Goal: Navigation & Orientation: Understand site structure

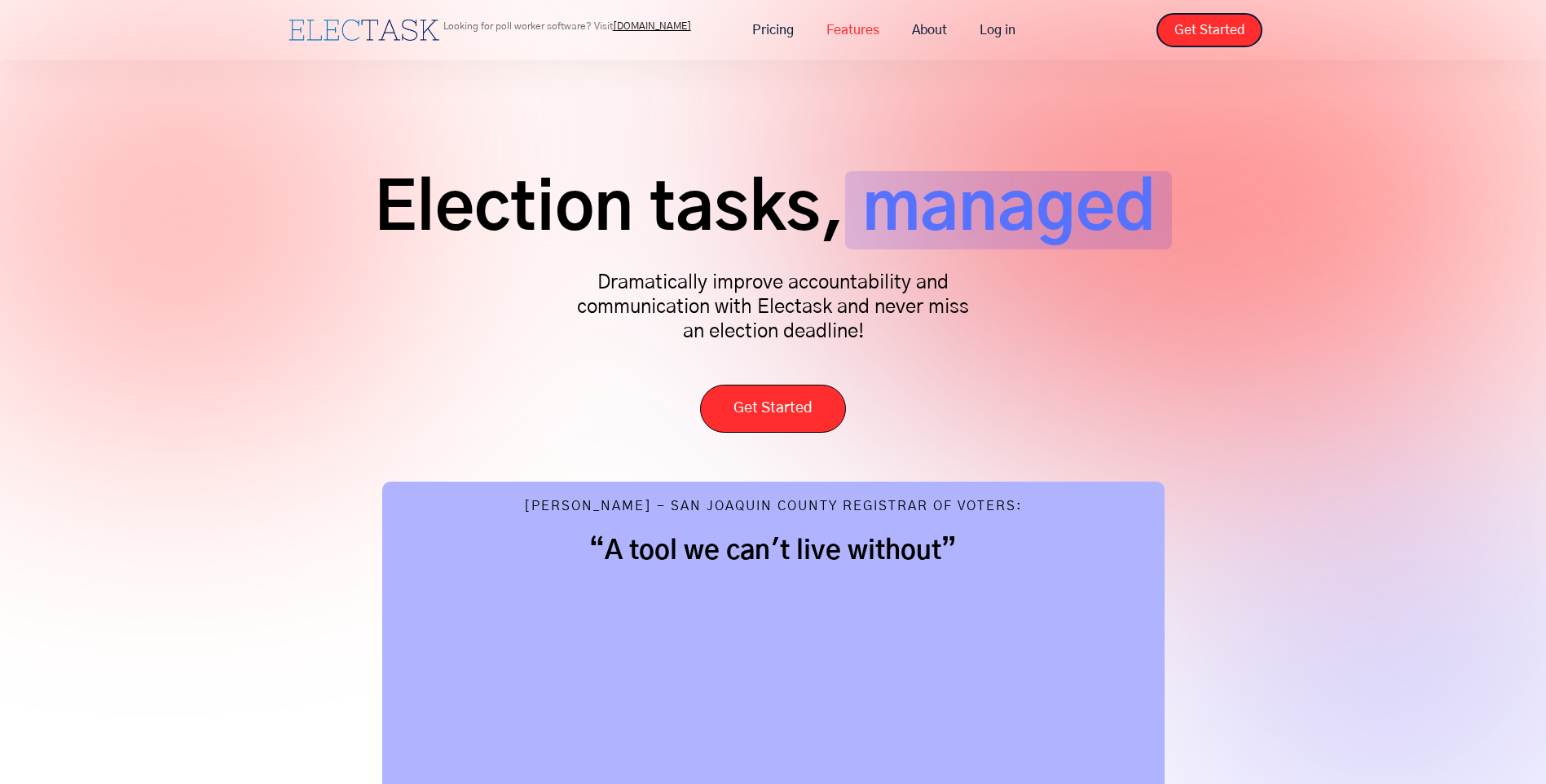
click at [839, 23] on link "Features" at bounding box center [852, 30] width 86 height 34
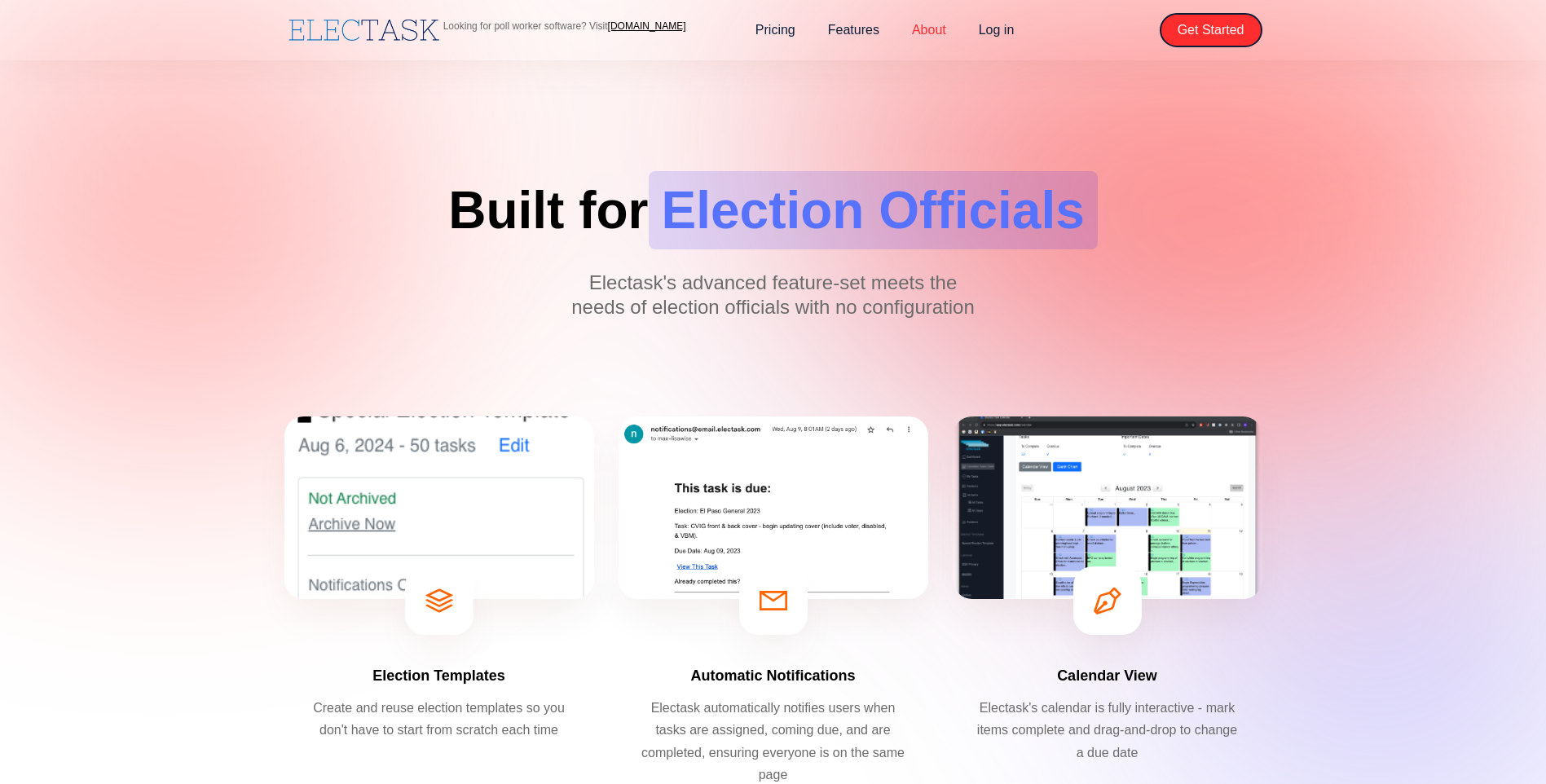
click at [939, 27] on link "About" at bounding box center [928, 30] width 67 height 34
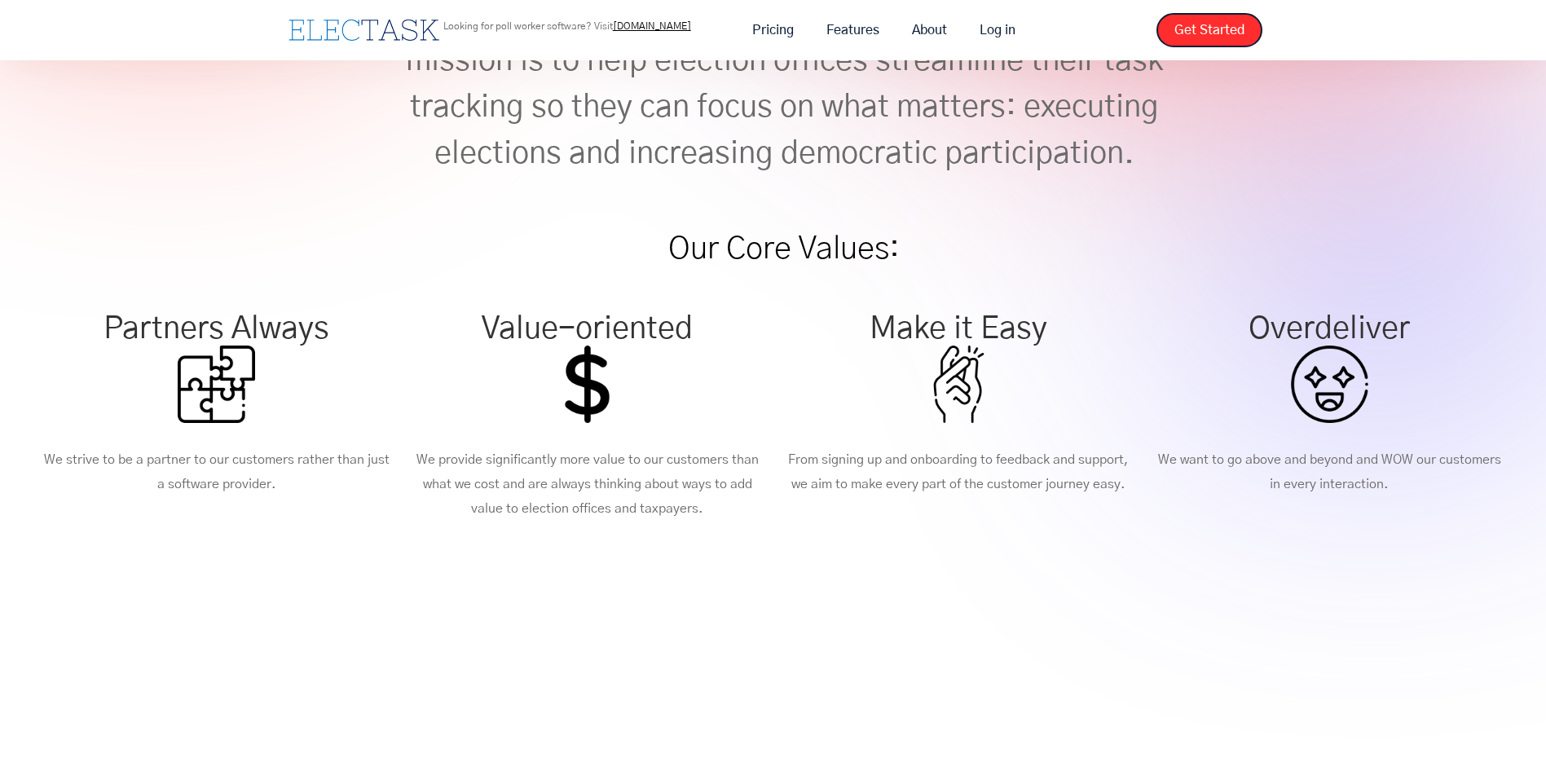
scroll to position [408, 0]
